Goal: Navigation & Orientation: Find specific page/section

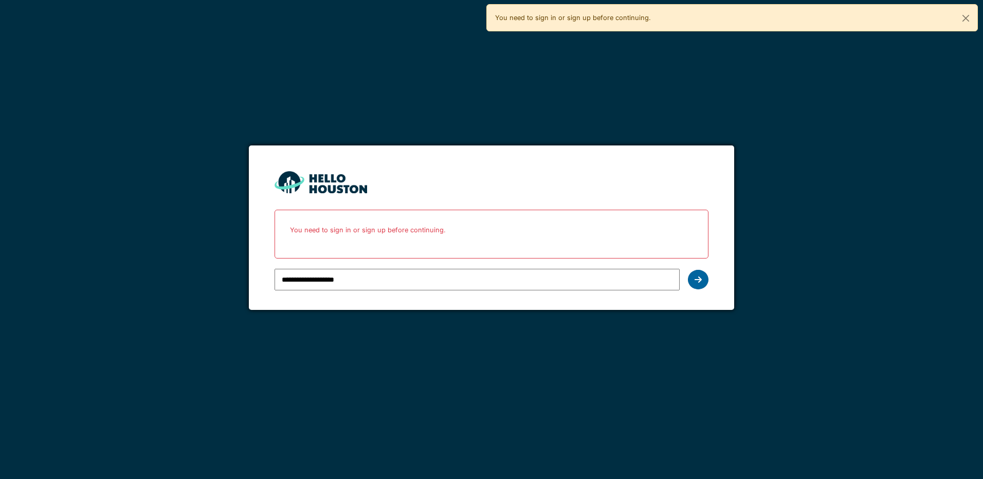
click at [700, 281] on icon at bounding box center [697, 279] width 7 height 8
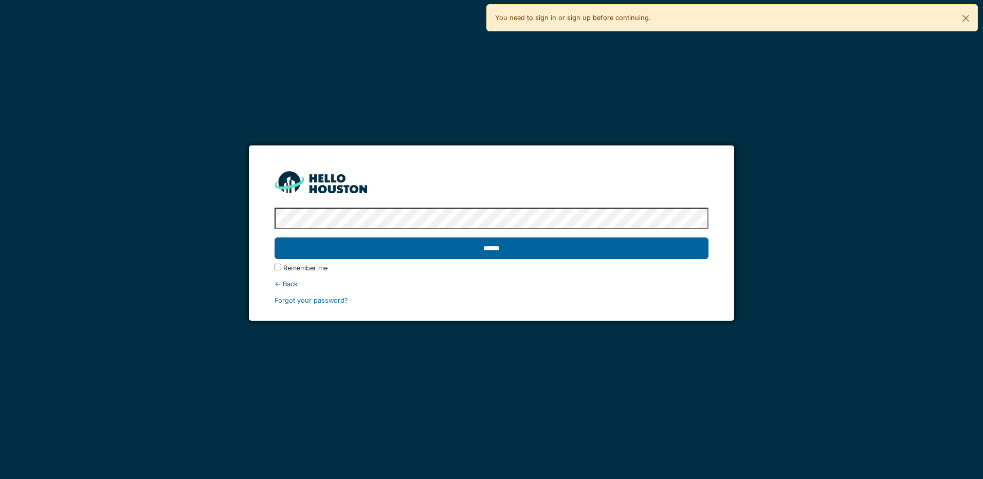
click at [560, 242] on input "******" at bounding box center [490, 248] width 433 height 22
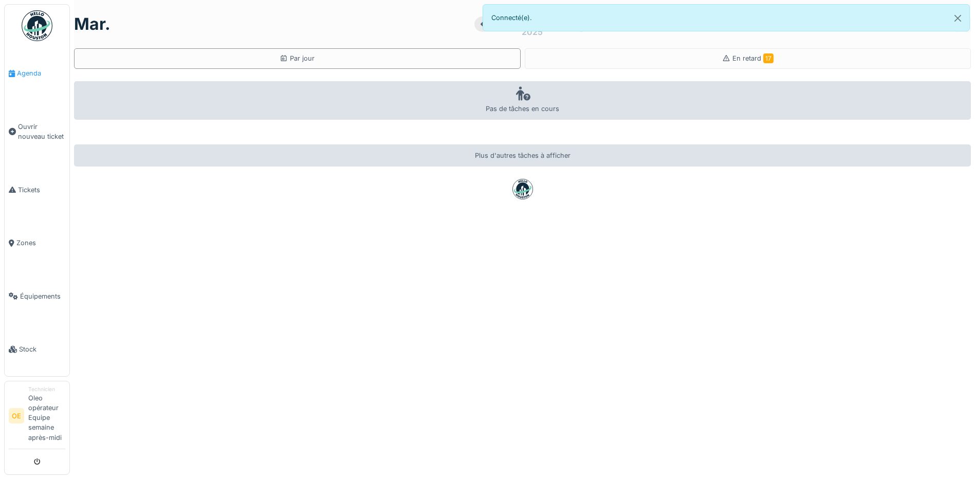
click at [34, 72] on span "Agenda" at bounding box center [41, 73] width 48 height 10
